Goal: Transaction & Acquisition: Download file/media

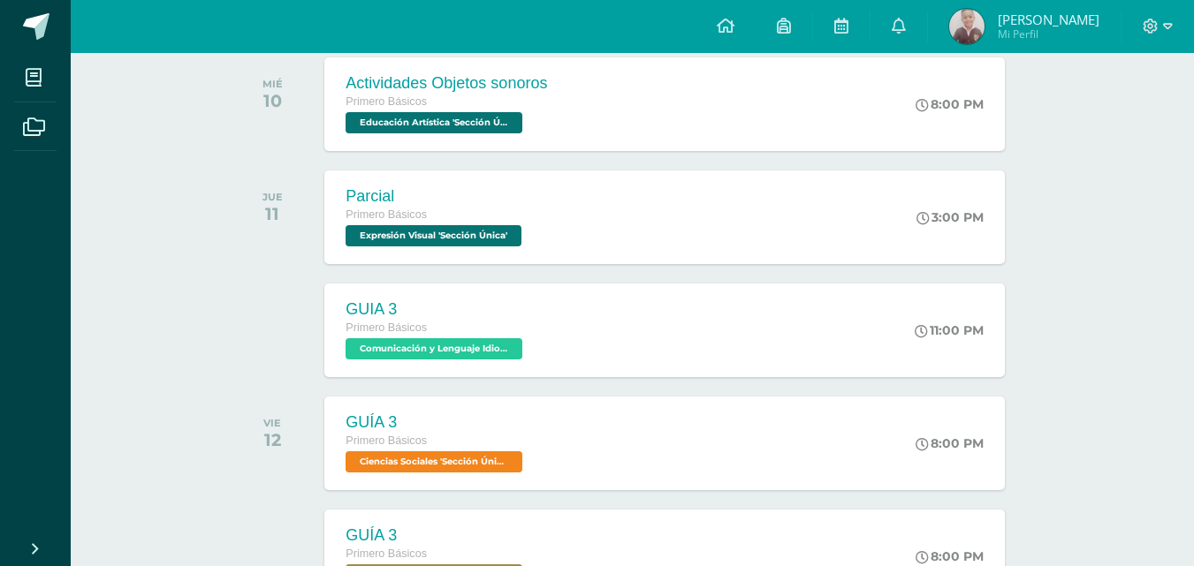
scroll to position [111, 0]
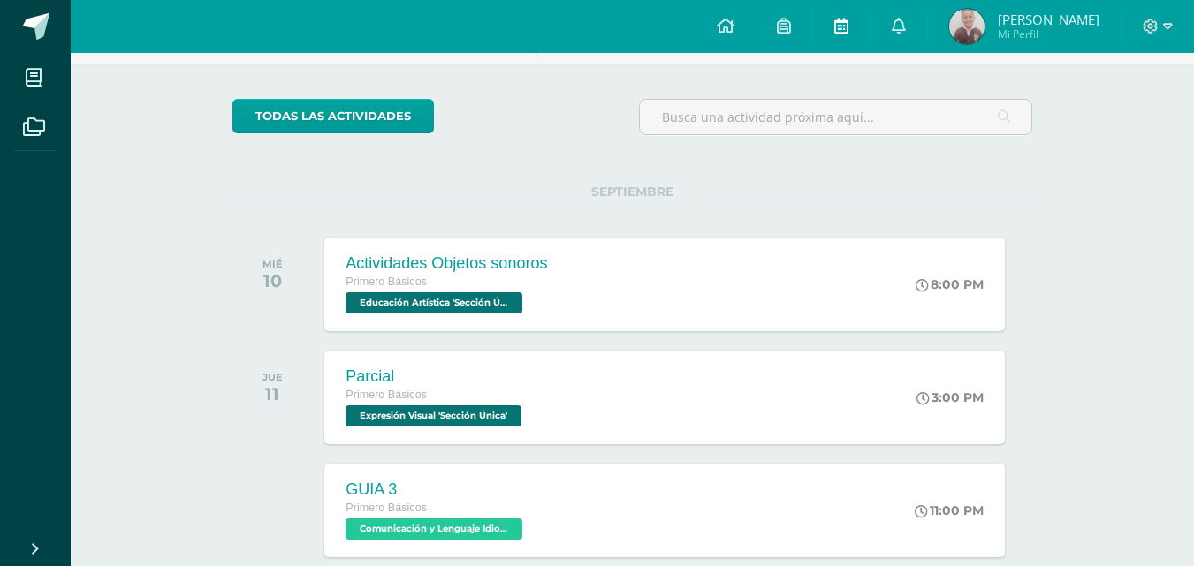
click at [834, 27] on icon at bounding box center [841, 26] width 14 height 16
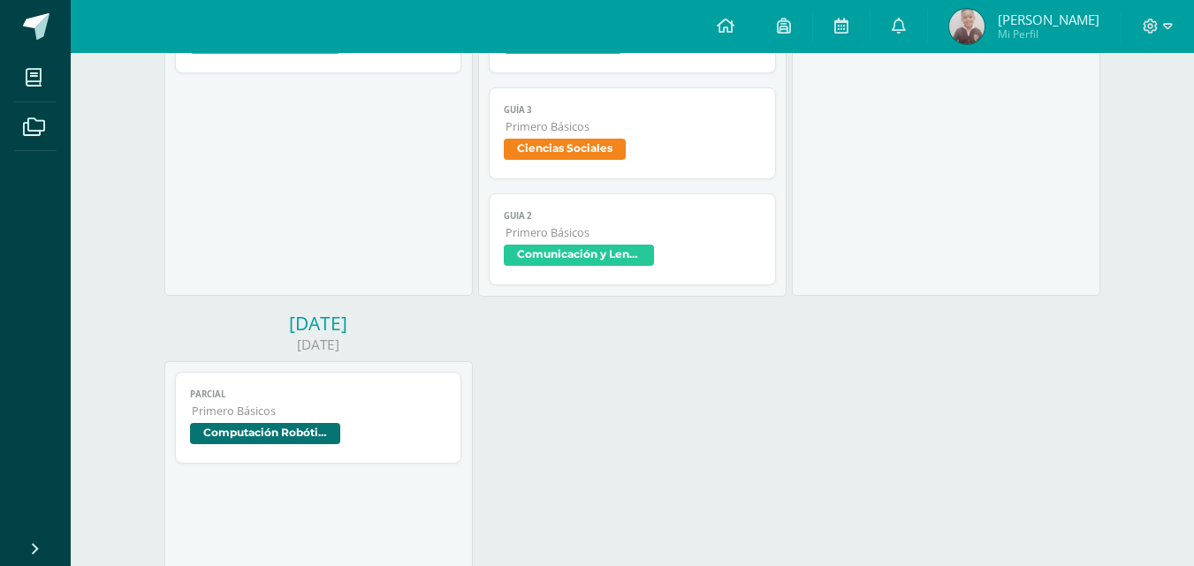
scroll to position [744, 0]
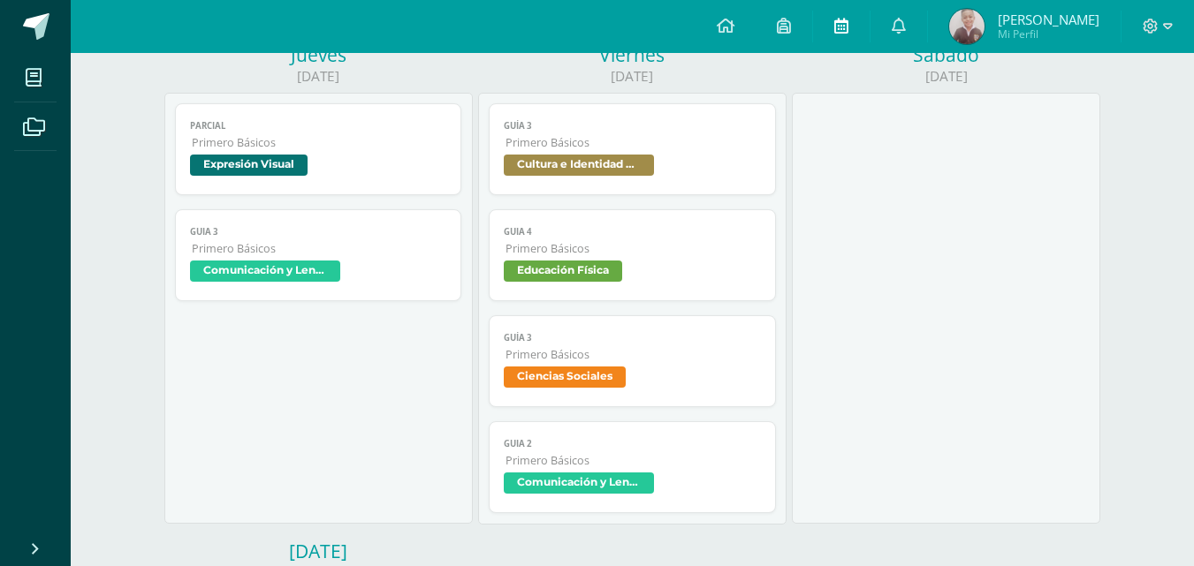
click at [835, 25] on icon at bounding box center [841, 26] width 14 height 16
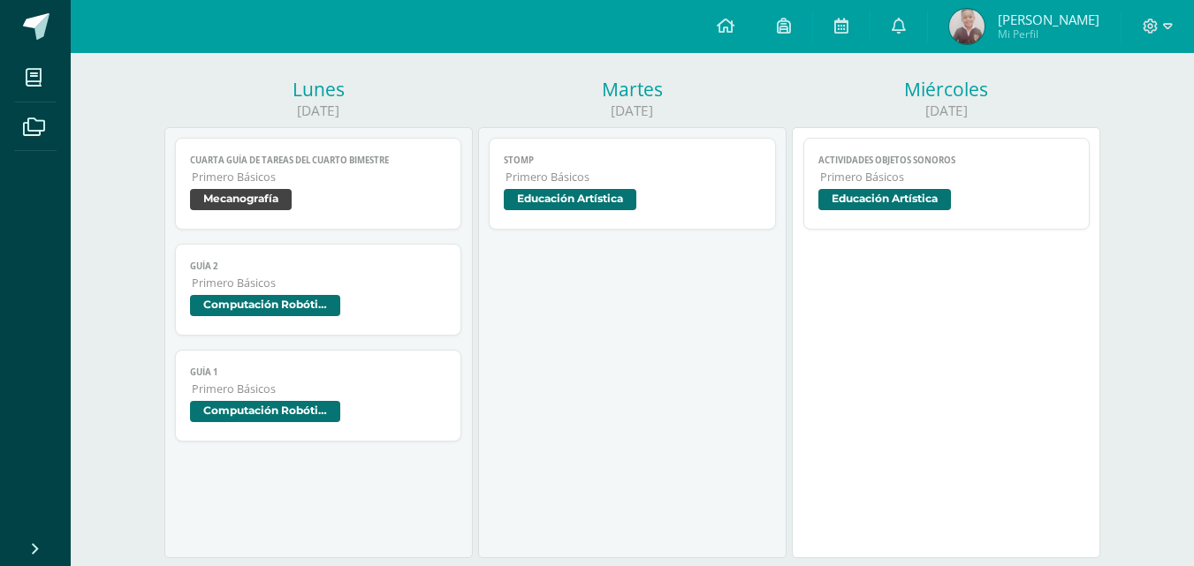
scroll to position [122, 0]
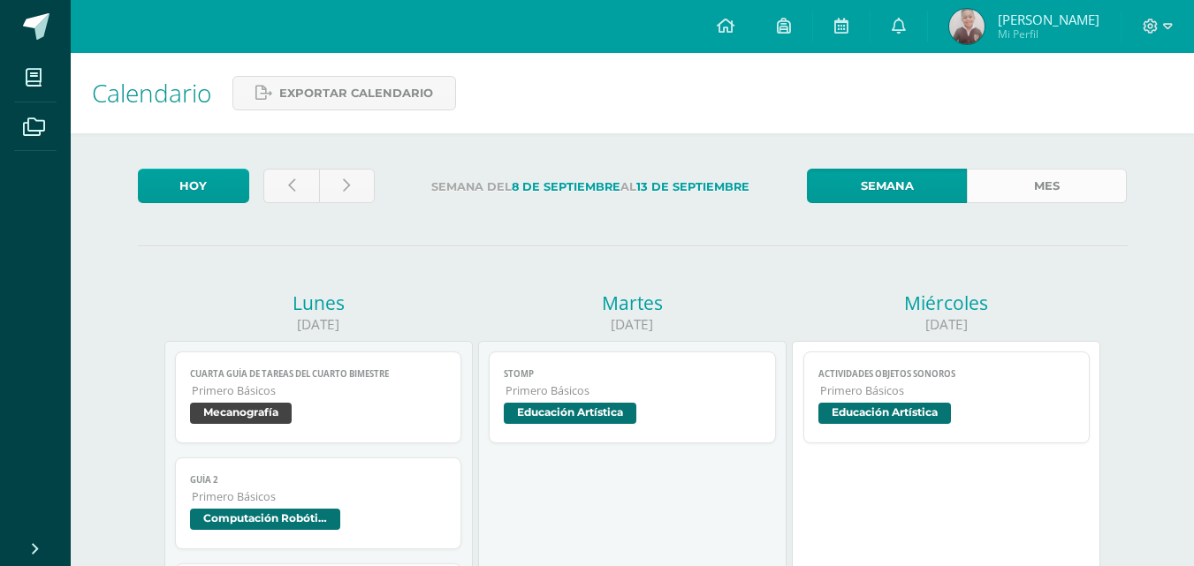
click at [1077, 196] on link "Mes" at bounding box center [1046, 186] width 160 height 34
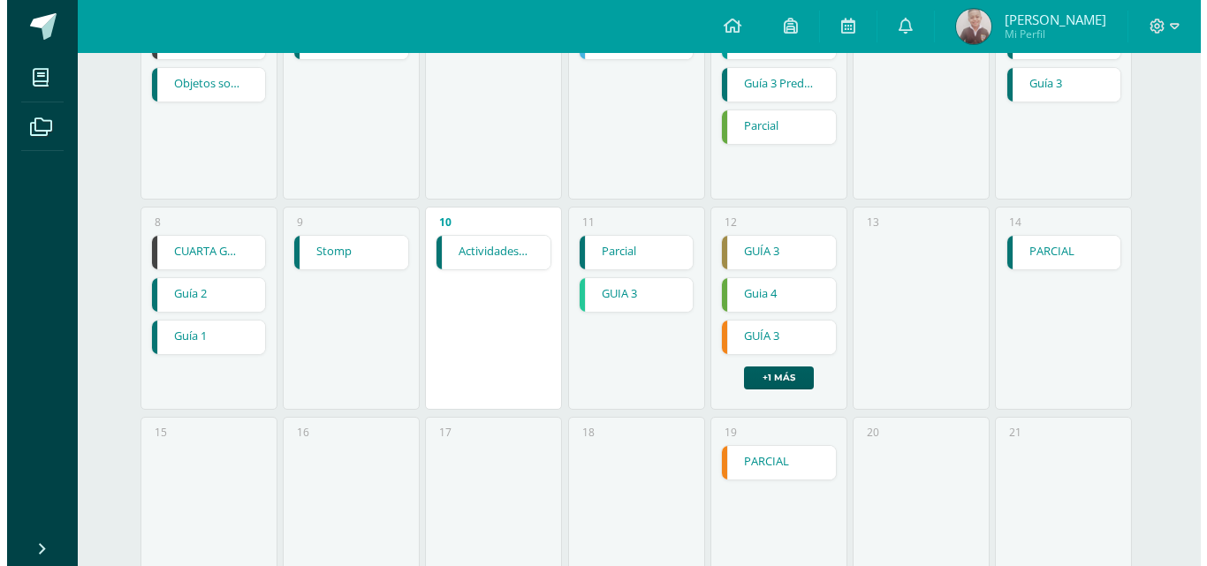
scroll to position [353, 0]
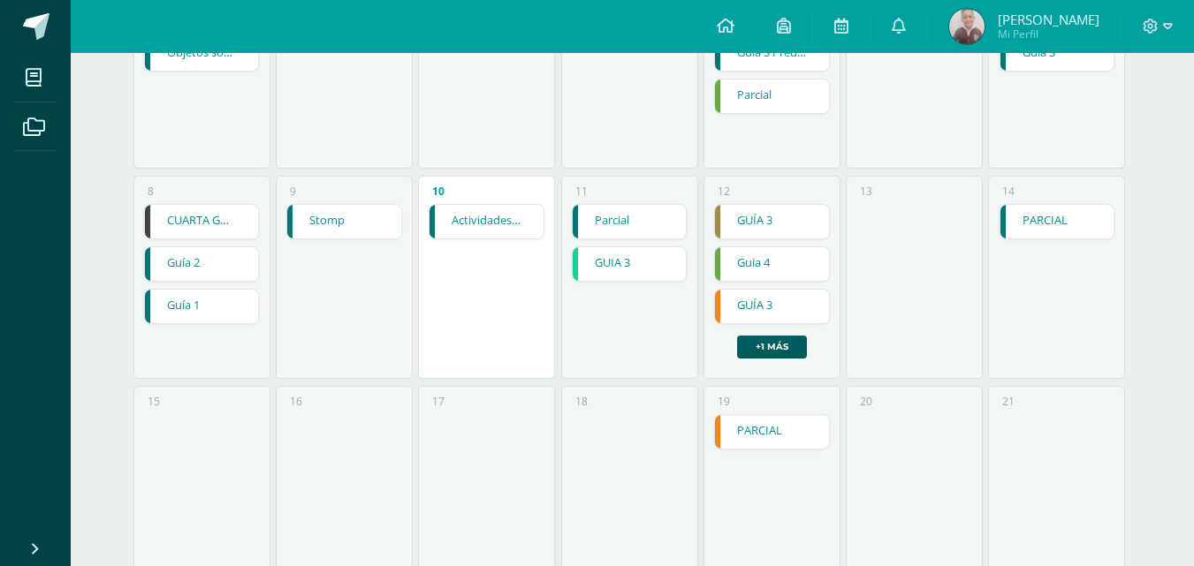
click at [222, 263] on link "Guía 2" at bounding box center [202, 264] width 114 height 34
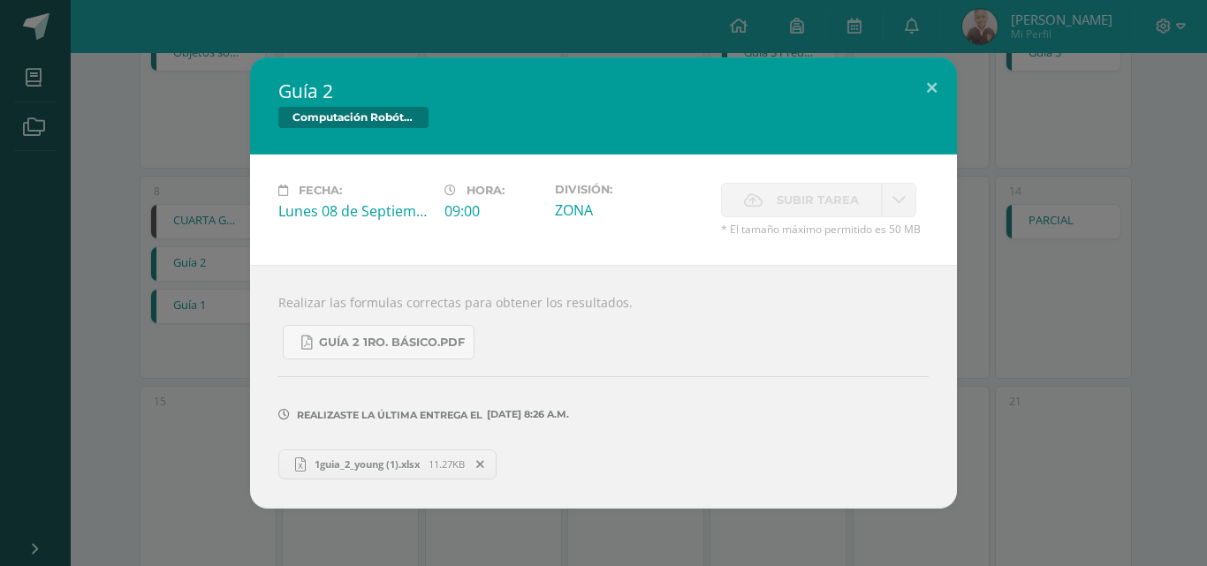
click at [419, 465] on span "1guia_2_young (1).xlsx" at bounding box center [367, 464] width 123 height 13
click at [1054, 208] on div "Guía 2 Computación Robótica Fecha: Lunes 08 de Septiembre Hora: 09:00 División:…" at bounding box center [603, 282] width 1193 height 451
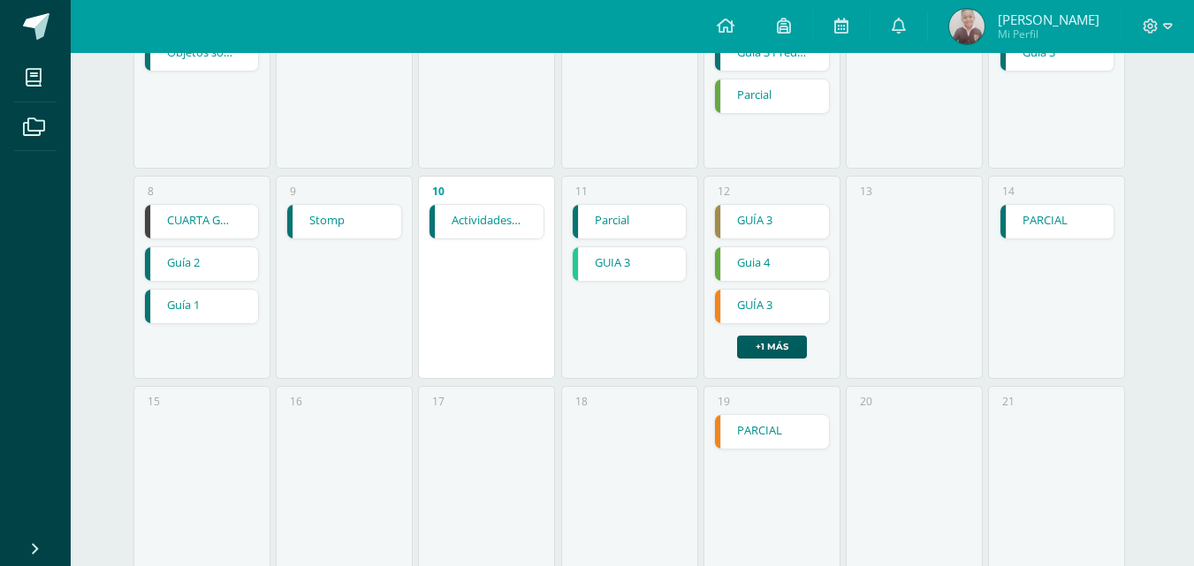
click at [223, 307] on link "Guía 1" at bounding box center [202, 307] width 114 height 34
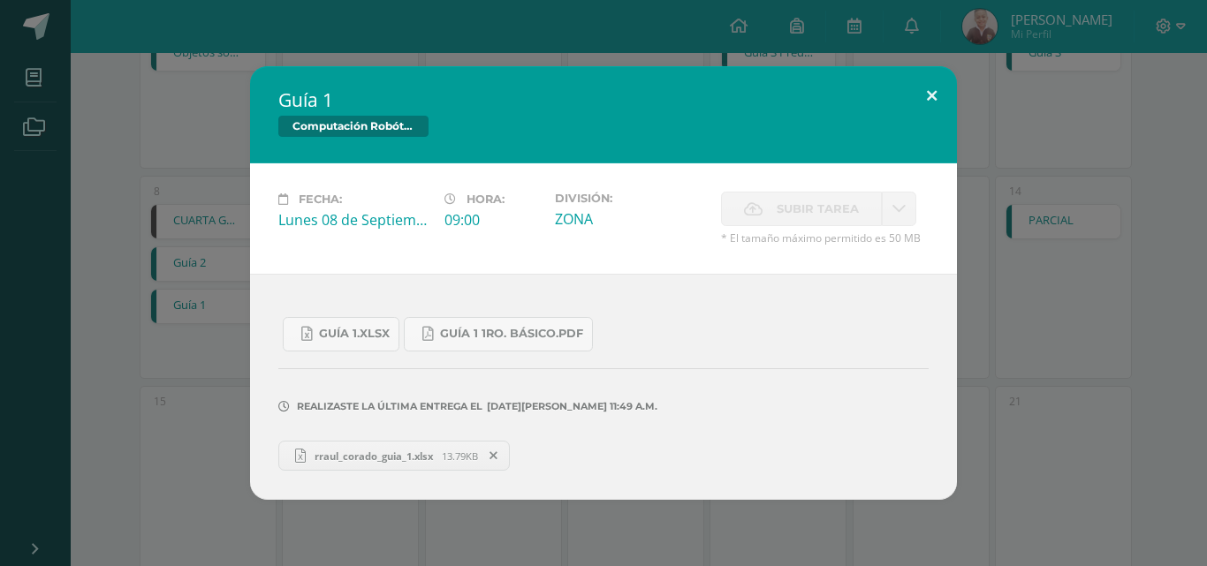
click at [939, 111] on button at bounding box center [931, 96] width 50 height 60
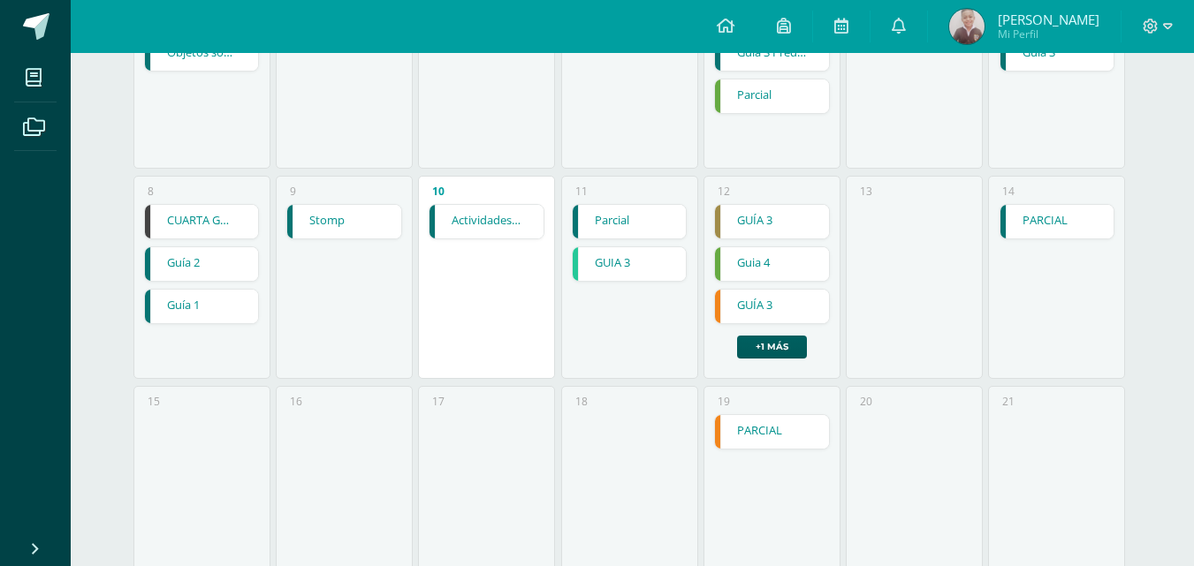
click at [207, 265] on link "Guía 2" at bounding box center [202, 264] width 114 height 34
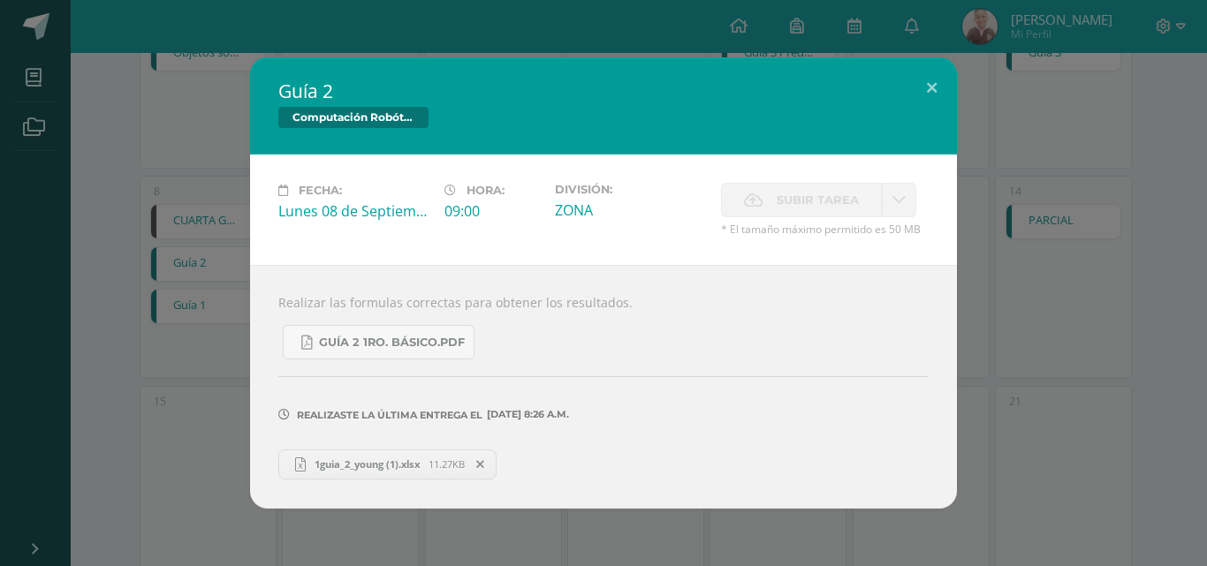
click at [378, 464] on span "1guia_2_young (1).xlsx" at bounding box center [367, 464] width 123 height 13
click at [352, 459] on span "1guia_2_young (1).xlsx" at bounding box center [367, 464] width 123 height 13
